Goal: Navigation & Orientation: Find specific page/section

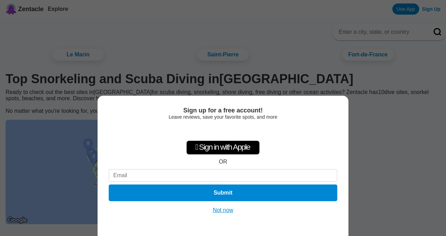
click at [228, 208] on button "Not now" at bounding box center [223, 210] width 25 height 7
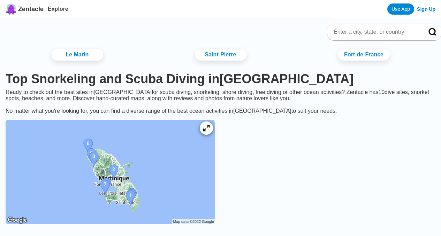
click at [213, 132] on div at bounding box center [206, 128] width 13 height 13
